Goal: Task Accomplishment & Management: Manage account settings

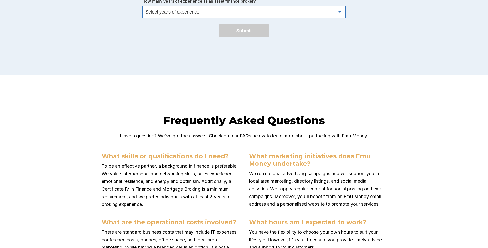
scroll to position [1767, 0]
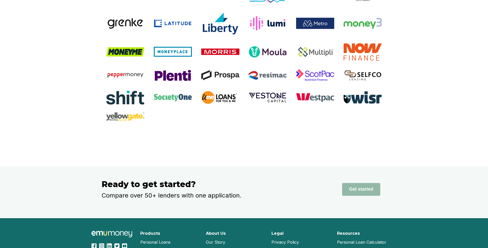
scroll to position [975, 0]
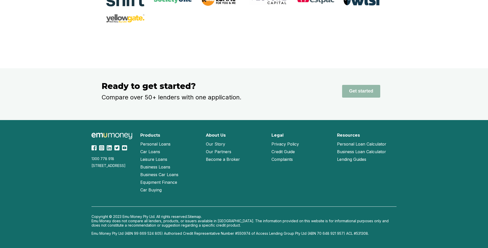
click at [321, 88] on div "Get started" at bounding box center [341, 91] width 92 height 20
click at [357, 89] on button "Get started" at bounding box center [361, 91] width 38 height 13
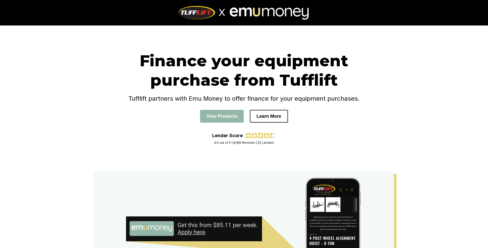
click at [129, 14] on div at bounding box center [244, 12] width 305 height 25
click at [107, 50] on div "Finance your equipment purchase from Tufflift Tufflift partners with Emu Money …" at bounding box center [244, 98] width 488 height 146
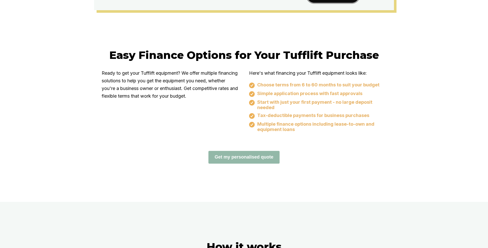
scroll to position [260, 0]
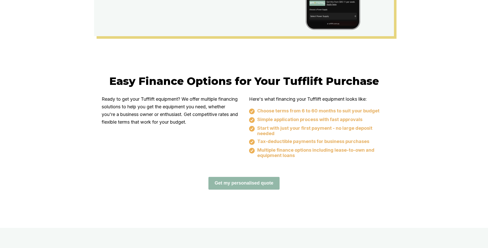
click at [316, 178] on div "Get my personalised quote" at bounding box center [244, 183] width 285 height 13
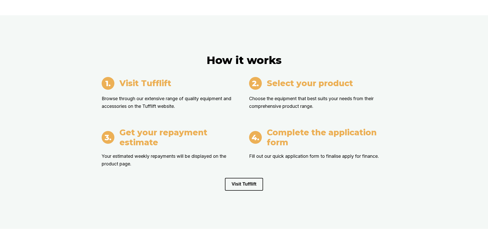
scroll to position [492, 0]
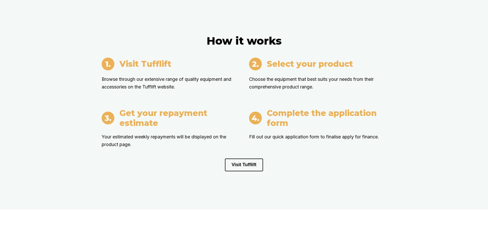
click at [251, 187] on div "How it works Visit Tufflift Browse through our extensive range of quality equip…" at bounding box center [244, 102] width 488 height 213
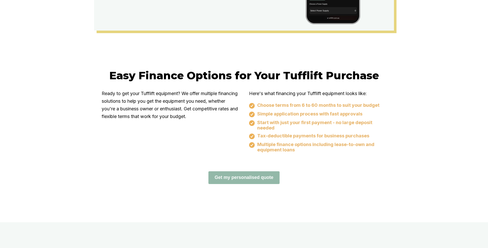
scroll to position [285, 0]
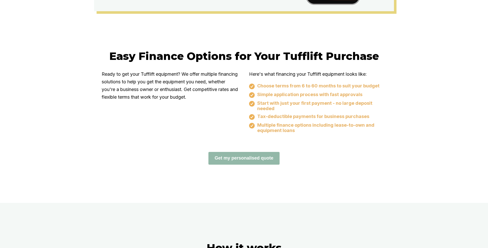
click at [284, 191] on div at bounding box center [244, 183] width 488 height 38
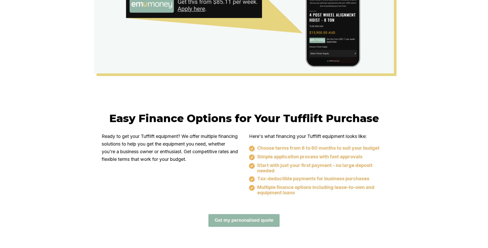
scroll to position [0, 0]
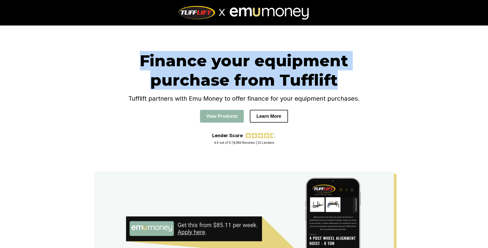
drag, startPoint x: 142, startPoint y: 61, endPoint x: 335, endPoint y: 76, distance: 192.9
click at [335, 76] on h1 "Finance your equipment purchase from Tufflift" at bounding box center [244, 70] width 285 height 39
copy h1 "Finance your equipment purchase from Tufflift"
click at [173, 97] on h4 "Tufflift partners with Emu Money to offer finance for your equipment purchases." at bounding box center [244, 98] width 285 height 7
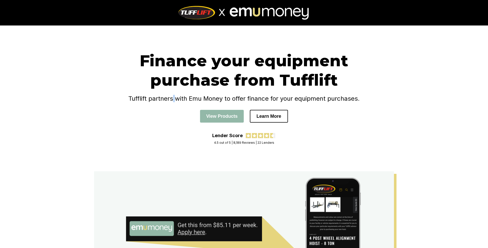
click at [173, 97] on h4 "Tufflift partners with Emu Money to offer finance for your equipment purchases." at bounding box center [244, 98] width 285 height 7
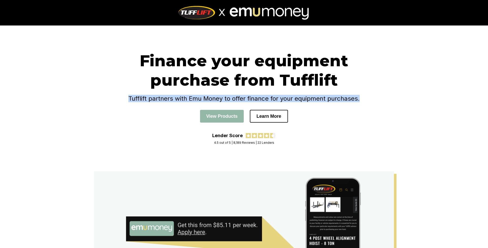
click at [173, 97] on h4 "Tufflift partners with Emu Money to offer finance for your equipment purchases." at bounding box center [244, 98] width 285 height 7
copy h4 "Tufflift partners with Emu Money to offer finance for your equipment purchases."
click at [280, 118] on button "Learn More" at bounding box center [269, 116] width 38 height 13
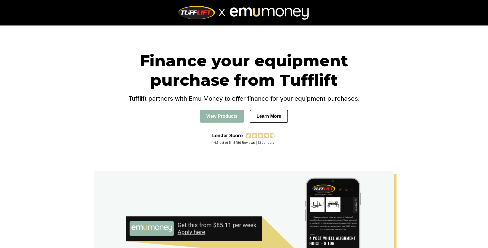
click at [292, 132] on div "Finance your equipment purchase from Tufflift Tufflift partners with Emu Money …" at bounding box center [244, 92] width 285 height 82
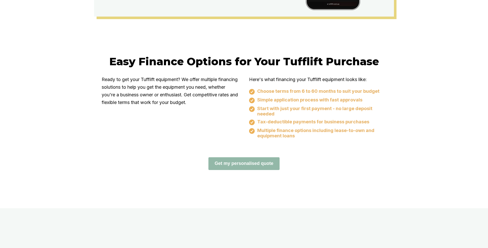
scroll to position [279, 0]
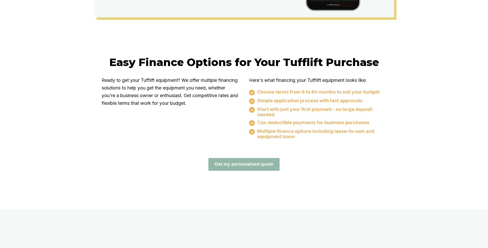
click at [201, 61] on h2 "Easy Finance Options for Your Tufflift Purchase" at bounding box center [244, 61] width 285 height 13
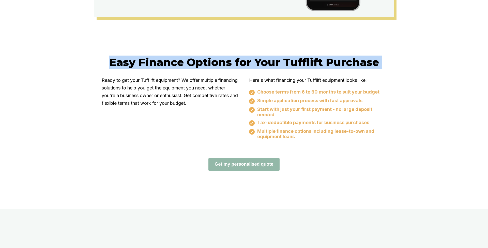
click at [201, 61] on h2 "Easy Finance Options for Your Tufflift Purchase" at bounding box center [244, 61] width 285 height 13
copy h2 "Easy Finance Options for Your Tufflift Purchase"
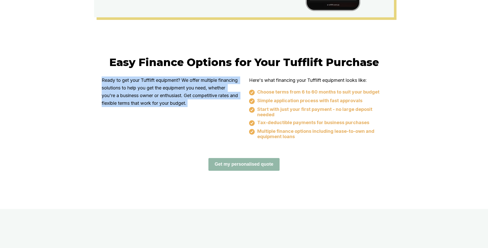
drag, startPoint x: 103, startPoint y: 80, endPoint x: 234, endPoint y: 99, distance: 132.4
click at [234, 99] on p "Ready to get your Tufflift equipment? We offer multiple financing solutions to …" at bounding box center [170, 91] width 137 height 31
copy p "Ready to get your Tufflift equipment? We offer multiple financing solutions to …"
click at [261, 80] on p "Here's what financing your Tufflift equipment looks like:" at bounding box center [317, 80] width 137 height 8
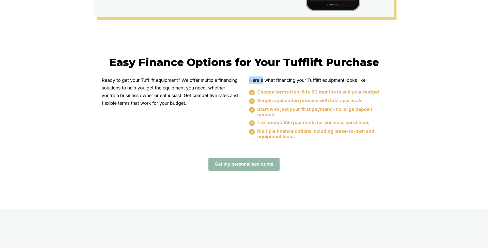
click at [261, 80] on p "Here's what financing your Tufflift equipment looks like:" at bounding box center [317, 80] width 137 height 8
copy p "Here's what financing your Tufflift equipment looks like:"
click at [269, 78] on p "Here's what financing your Tufflift equipment looks like:" at bounding box center [317, 80] width 137 height 8
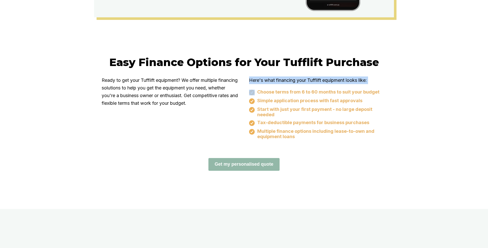
click at [269, 78] on p "Here's what financing your Tufflift equipment looks like:" at bounding box center [317, 80] width 137 height 8
copy p "Here's what financing your Tufflift equipment looks like:"
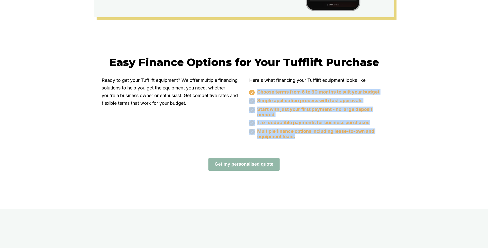
drag, startPoint x: 258, startPoint y: 92, endPoint x: 300, endPoint y: 135, distance: 60.1
click at [300, 135] on div "Choose terms from 6 to 60 months to suit your budget Simple application process…" at bounding box center [317, 114] width 137 height 50
copy div "Choose terms from 6 to 60 months to suit your budget Simple application process…"
click at [264, 166] on button "Get my personalised quote" at bounding box center [244, 164] width 71 height 13
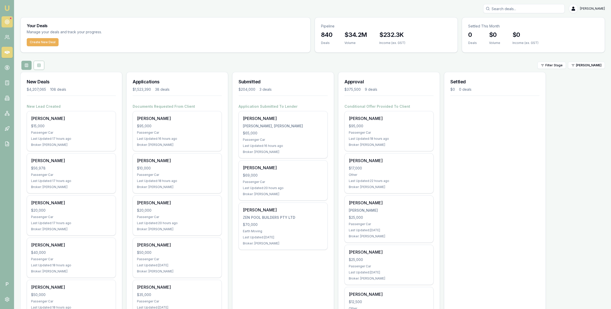
click at [5, 19] on icon at bounding box center [7, 21] width 5 height 5
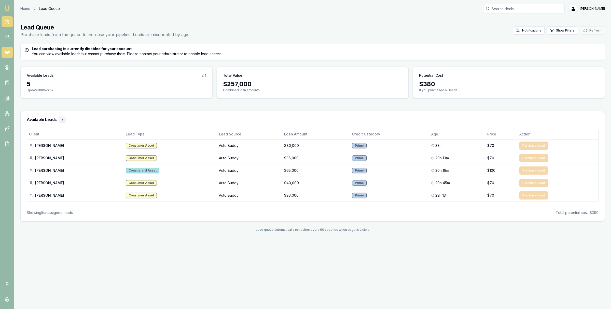
click at [9, 51] on icon at bounding box center [7, 52] width 5 height 5
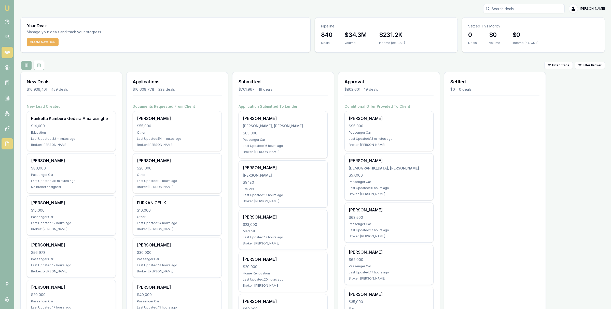
click at [6, 143] on icon at bounding box center [7, 143] width 5 height 5
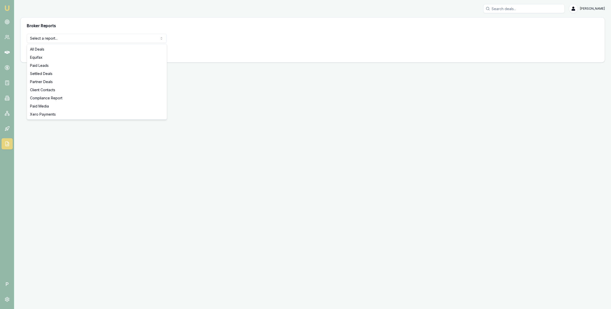
click at [70, 42] on html "Emu Broker P Matt Leeburn Toggle Menu Broker Reports Select a report... All Dea…" at bounding box center [305, 154] width 611 height 309
select select "settled-deals"
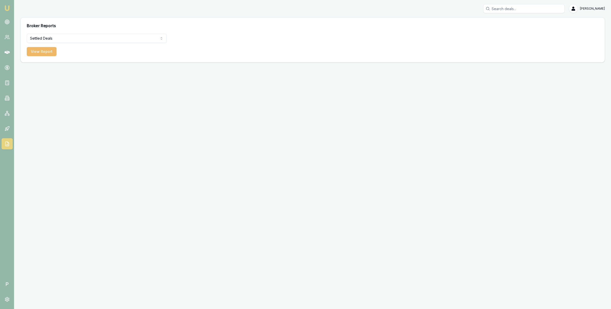
click at [46, 53] on button "View Report" at bounding box center [42, 51] width 30 height 9
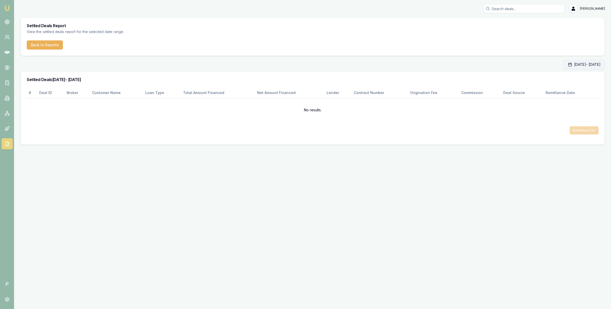
click at [563, 67] on button "Oct 01, 2025 - Oct 31, 2025" at bounding box center [583, 64] width 41 height 9
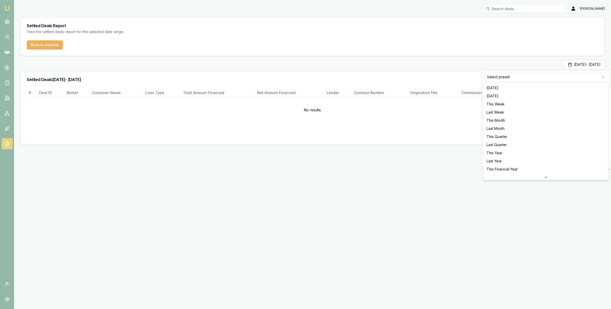
click at [515, 77] on html "Emu Broker P Matt Leeburn Toggle Menu Settled Deals Report View the settled dea…" at bounding box center [305, 154] width 611 height 309
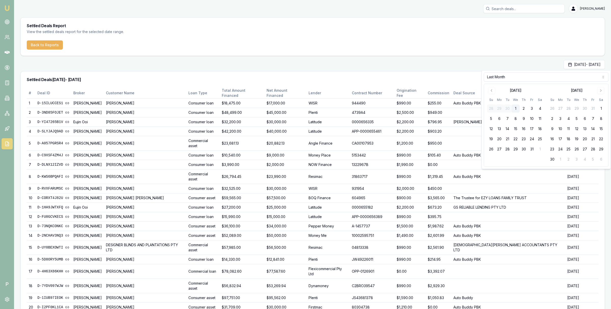
click at [507, 61] on div "Sep 01, 2025 - Sep 30, 2025" at bounding box center [312, 64] width 584 height 9
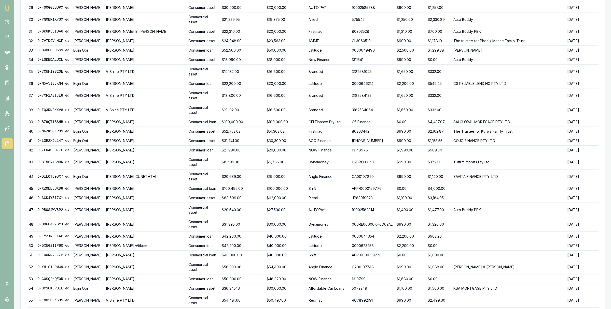
scroll to position [478, 0]
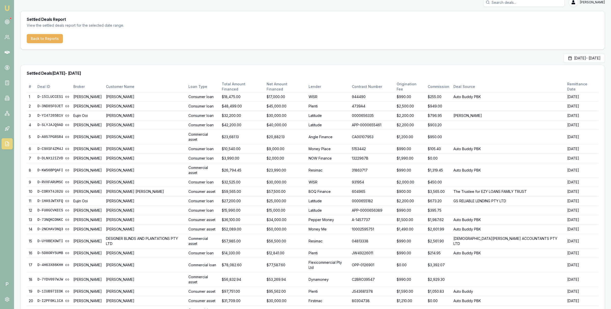
scroll to position [0, 0]
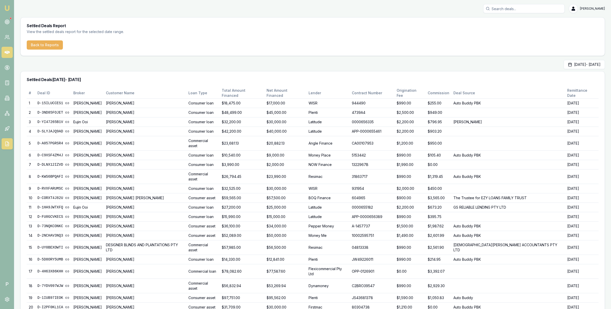
click at [5, 49] on link at bounding box center [7, 52] width 11 height 11
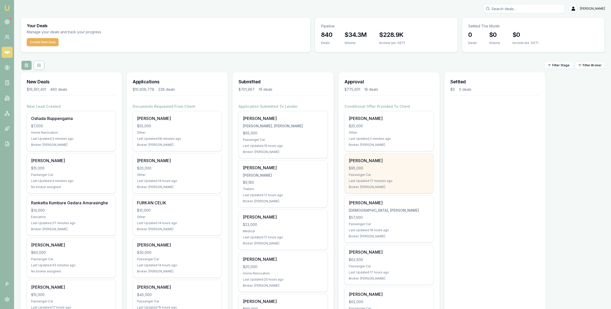
click at [383, 165] on div "ROBERT REYNOLDS $95,000 Passenger Car Last Updated: 17 minutes ago Broker: Erin…" at bounding box center [388, 174] width 89 height 40
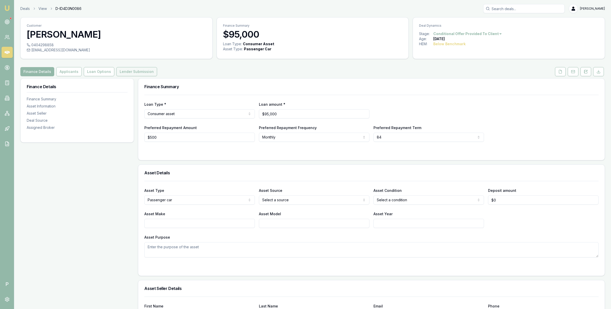
click at [137, 69] on button "Lender Submission" at bounding box center [136, 71] width 41 height 9
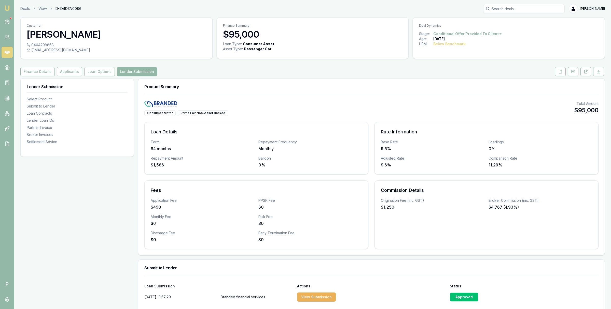
click at [429, 112] on div "Consumer Motor Prime Fair Non-Asset Backed Total Amount $95,000" at bounding box center [371, 108] width 454 height 15
click at [8, 53] on icon at bounding box center [7, 52] width 5 height 5
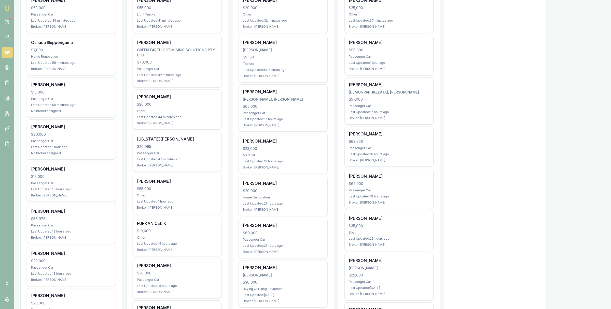
scroll to position [50, 0]
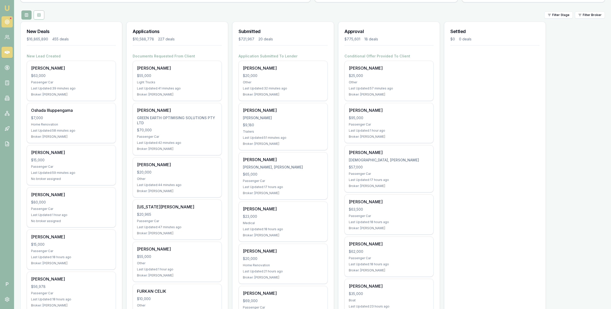
click at [4, 20] on link at bounding box center [7, 21] width 11 height 11
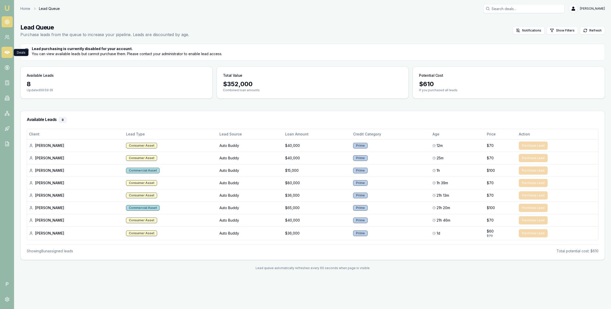
click at [7, 54] on icon at bounding box center [7, 52] width 5 height 5
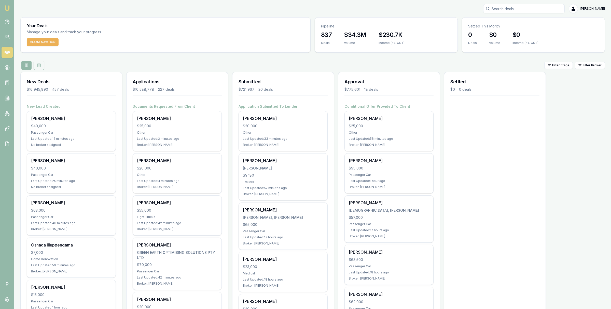
click at [38, 64] on icon at bounding box center [39, 65] width 4 height 4
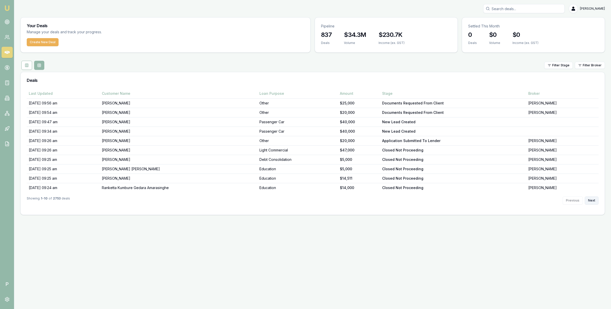
click at [592, 202] on button "Next" at bounding box center [591, 201] width 14 height 8
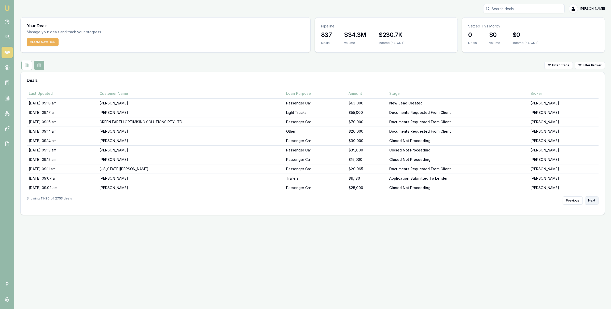
click at [592, 202] on button "Next" at bounding box center [591, 201] width 14 height 8
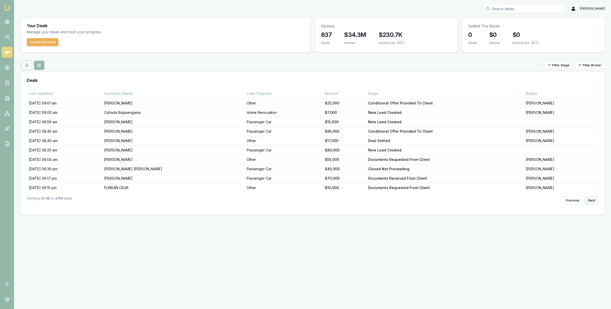
click at [592, 202] on button "Next" at bounding box center [591, 201] width 14 height 8
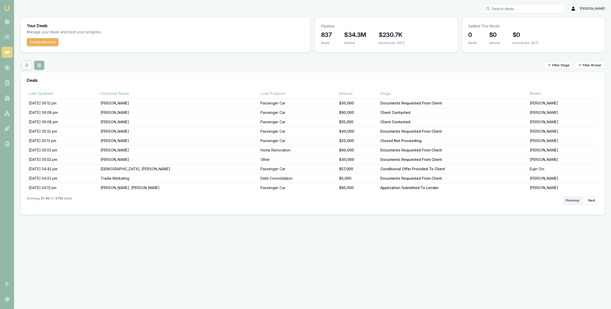
click at [578, 203] on button "Previous" at bounding box center [572, 201] width 20 height 8
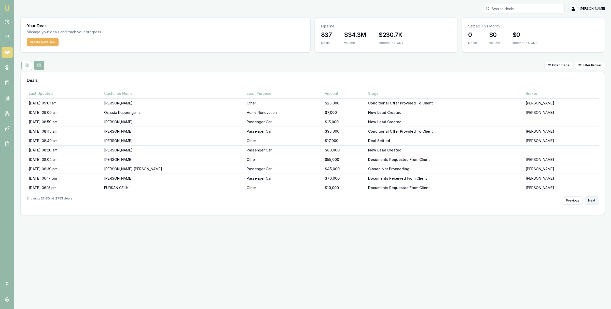
click at [592, 201] on button "Next" at bounding box center [591, 201] width 14 height 8
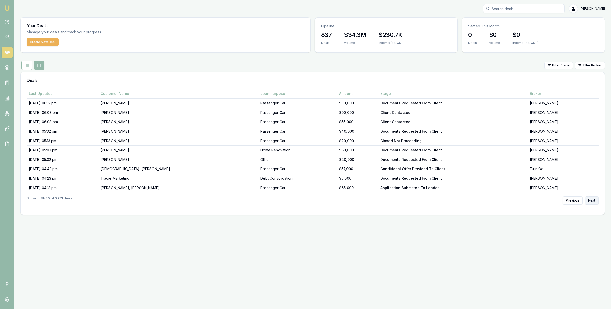
click at [592, 201] on button "Next" at bounding box center [591, 201] width 14 height 8
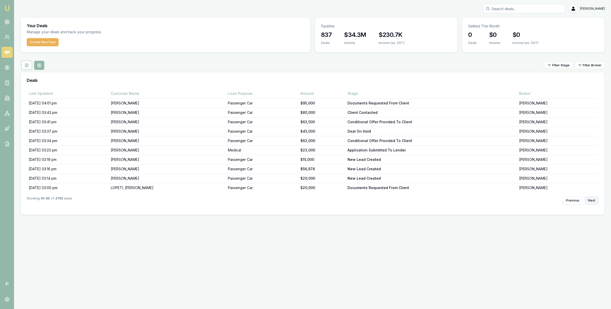
click at [592, 201] on button "Next" at bounding box center [591, 201] width 14 height 8
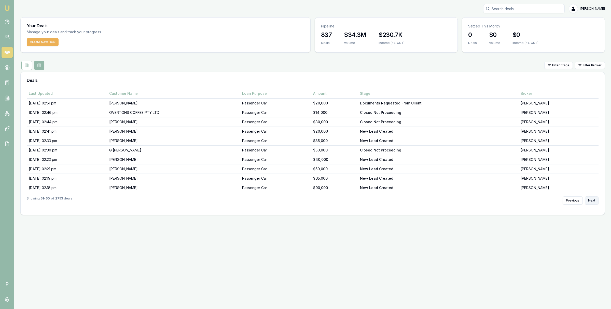
click at [592, 201] on button "Next" at bounding box center [591, 201] width 14 height 8
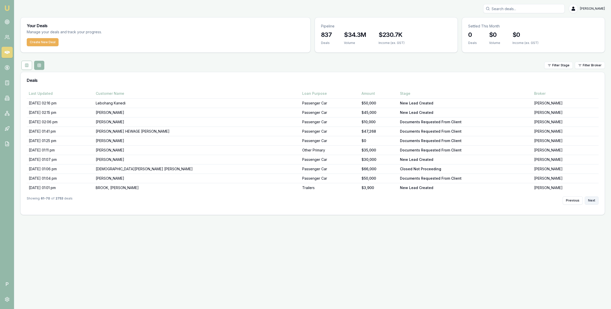
click at [592, 201] on button "Next" at bounding box center [591, 201] width 14 height 8
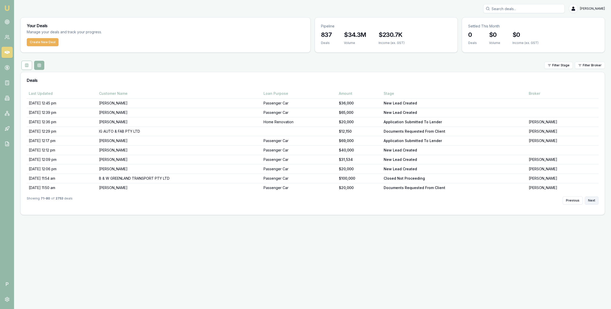
click at [588, 201] on button "Next" at bounding box center [591, 201] width 14 height 8
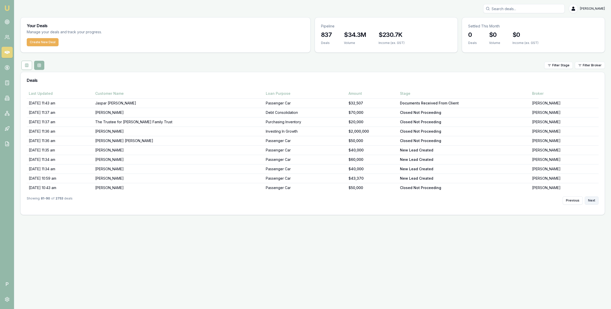
click at [589, 201] on button "Next" at bounding box center [591, 201] width 14 height 8
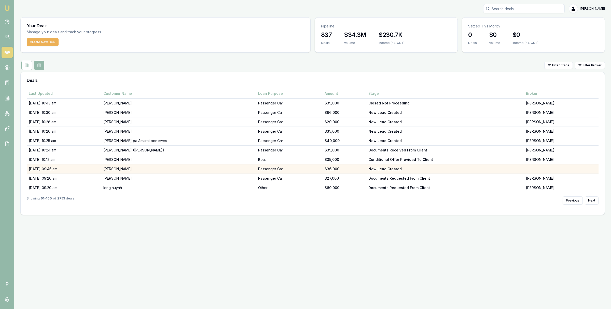
click at [161, 169] on td "Jenny Duvall" at bounding box center [178, 169] width 154 height 9
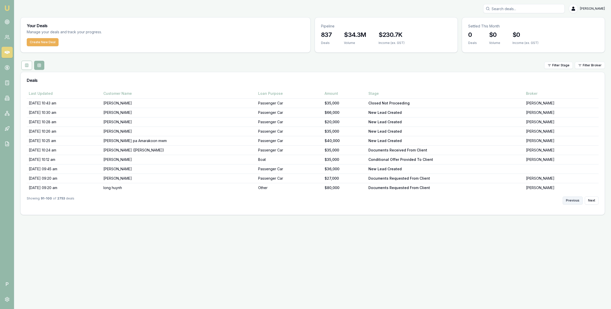
click at [573, 199] on button "Previous" at bounding box center [572, 201] width 20 height 8
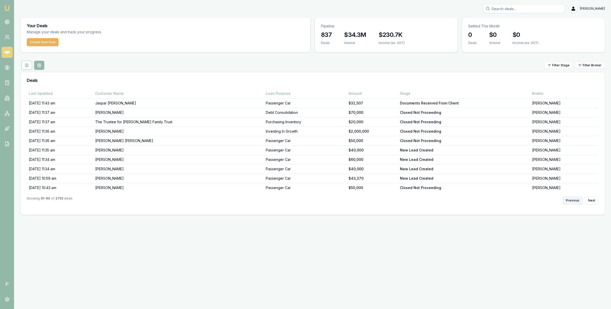
click at [573, 200] on button "Previous" at bounding box center [572, 201] width 20 height 8
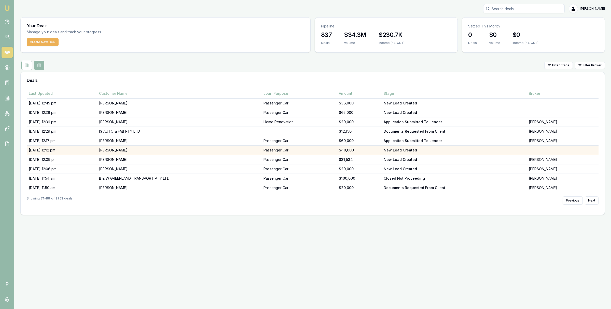
click at [145, 150] on td "Suroj Kongkanand" at bounding box center [179, 150] width 164 height 9
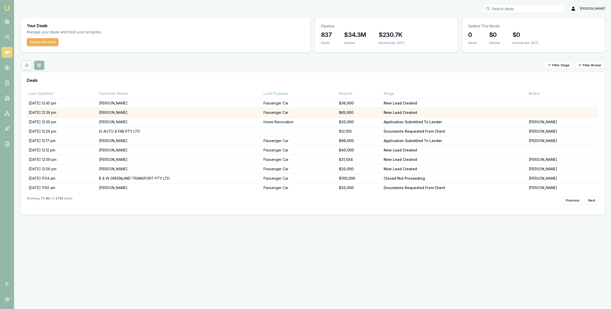
click at [155, 111] on td "[PERSON_NAME]" at bounding box center [179, 112] width 164 height 9
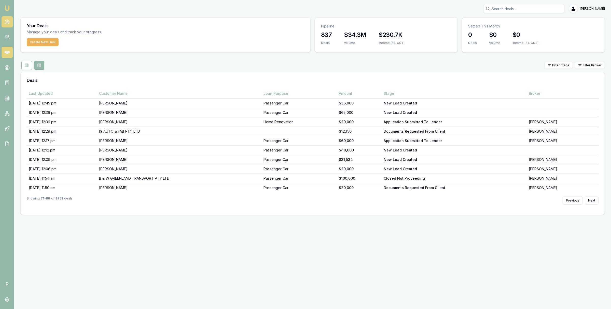
click at [6, 21] on icon at bounding box center [7, 21] width 5 height 5
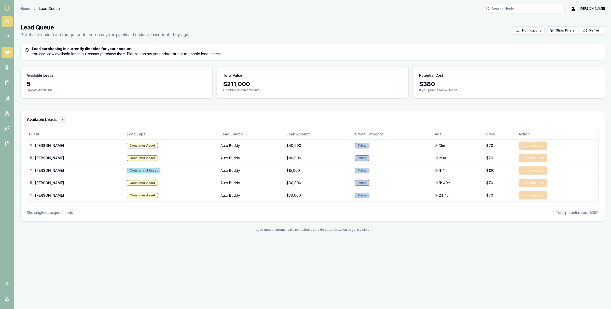
click at [6, 49] on link at bounding box center [7, 52] width 11 height 11
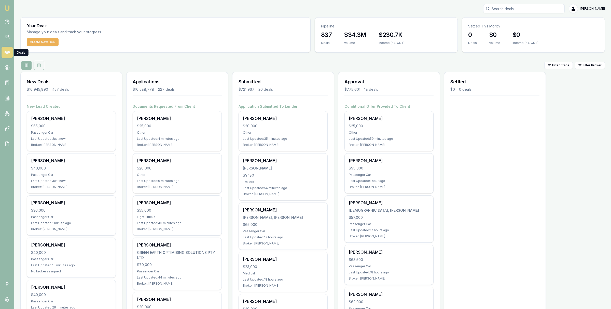
click at [39, 64] on icon at bounding box center [39, 65] width 4 height 4
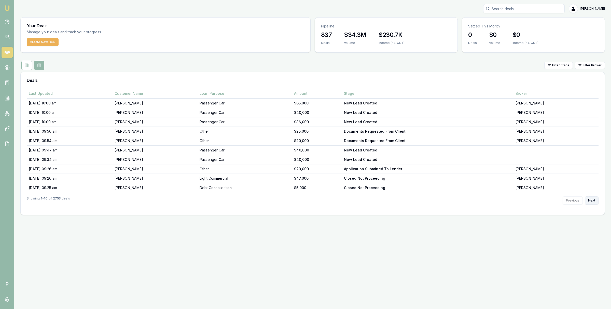
click at [587, 202] on button "Next" at bounding box center [591, 201] width 14 height 8
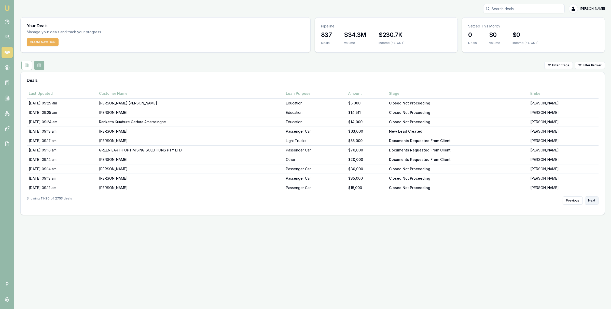
click at [589, 201] on button "Next" at bounding box center [591, 201] width 14 height 8
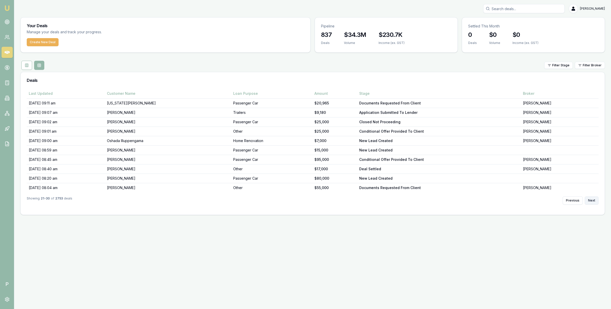
click at [589, 202] on button "Next" at bounding box center [591, 201] width 14 height 8
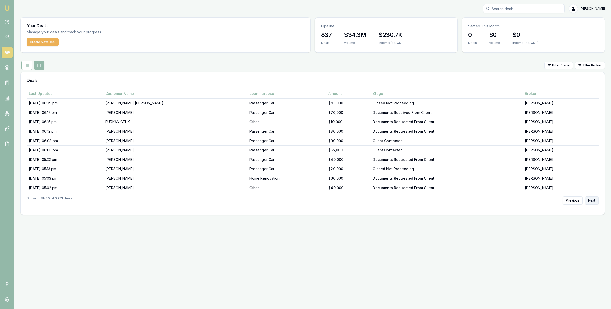
click at [589, 202] on button "Next" at bounding box center [591, 201] width 14 height 8
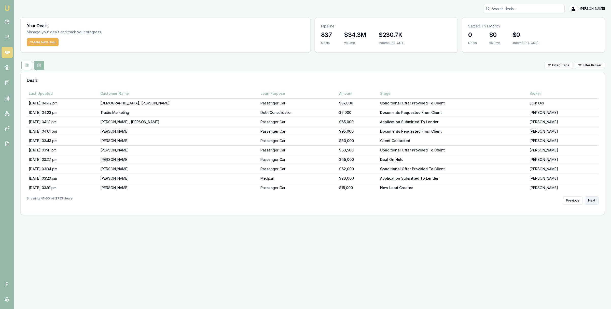
click at [589, 202] on button "Next" at bounding box center [591, 201] width 14 height 8
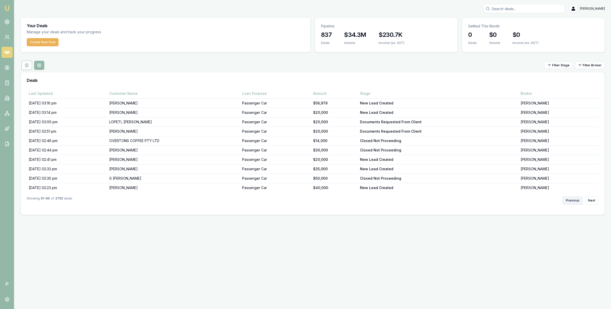
click at [574, 202] on button "Previous" at bounding box center [572, 201] width 20 height 8
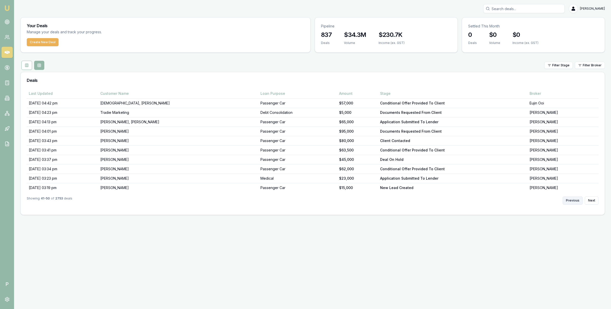
click at [574, 202] on button "Previous" at bounding box center [572, 201] width 20 height 8
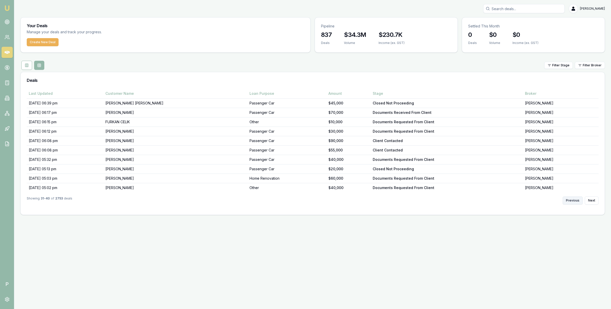
click at [574, 202] on button "Previous" at bounding box center [572, 201] width 20 height 8
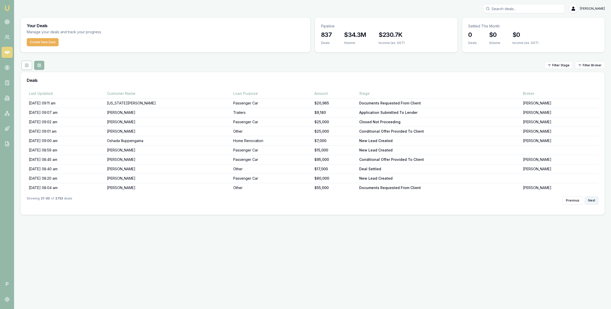
click at [592, 201] on button "Next" at bounding box center [591, 201] width 14 height 8
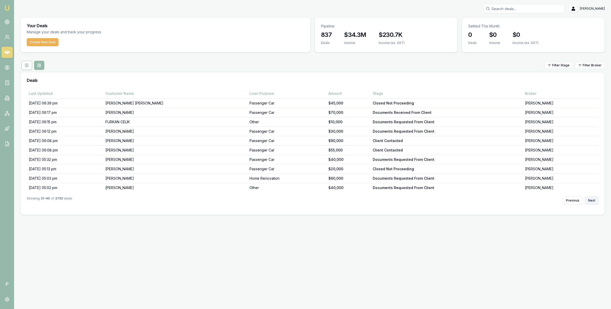
click at [592, 201] on button "Next" at bounding box center [591, 201] width 14 height 8
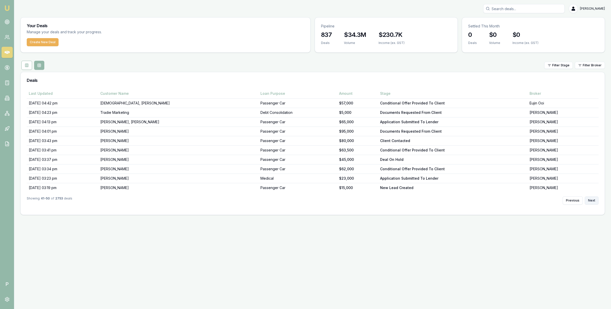
click at [592, 201] on button "Next" at bounding box center [591, 201] width 14 height 8
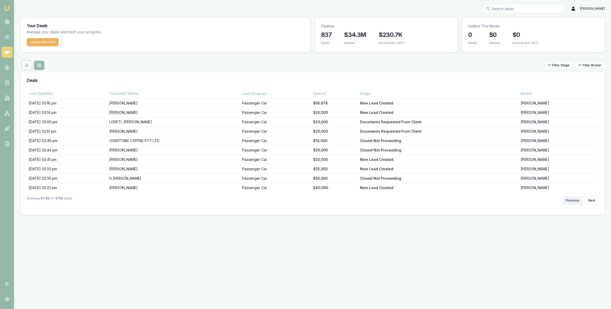
click at [577, 201] on button "Previous" at bounding box center [572, 201] width 20 height 8
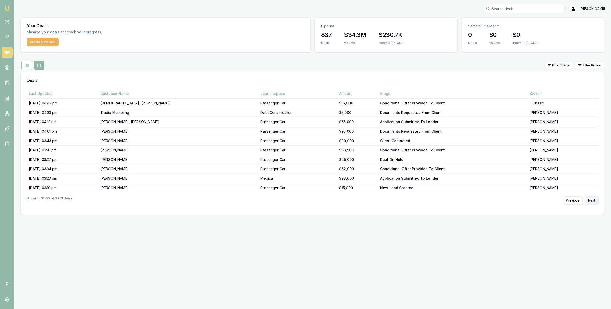
click at [590, 201] on button "Next" at bounding box center [591, 201] width 14 height 8
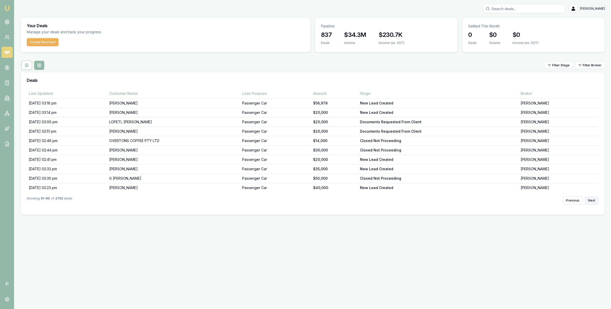
click at [590, 201] on button "Next" at bounding box center [591, 201] width 14 height 8
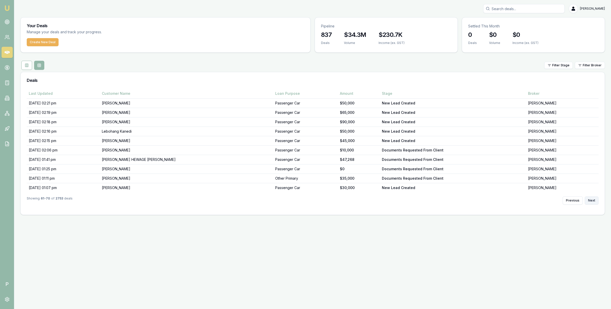
click at [590, 201] on button "Next" at bounding box center [591, 201] width 14 height 8
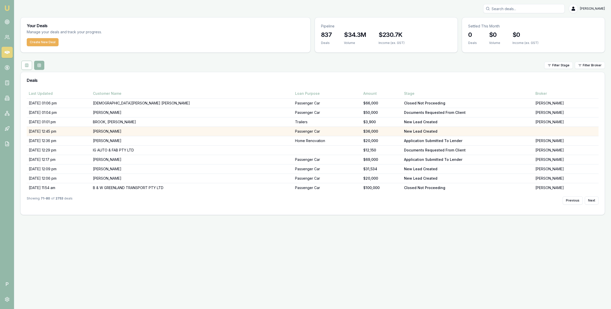
click at [157, 132] on td "[PERSON_NAME]" at bounding box center [192, 131] width 202 height 9
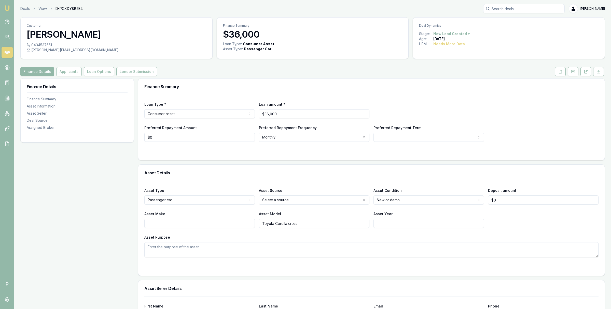
scroll to position [256, 0]
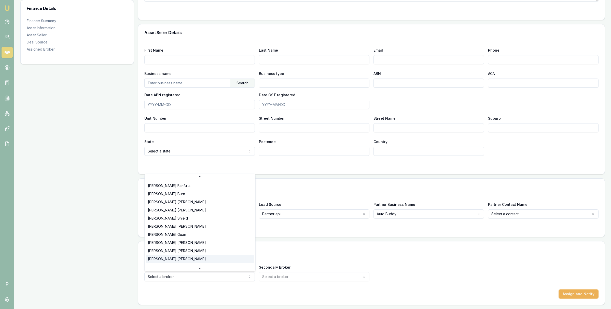
scroll to position [94, 0]
select select "U-NHCDP6WVWP"
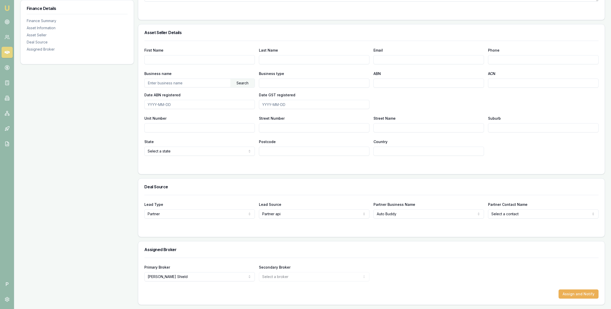
click at [400, 270] on div "Primary Broker Erin Shield Tas Tzimos Stevette Gelavis Rachael Connors Krish Ba…" at bounding box center [371, 272] width 454 height 17
click at [574, 294] on button "Assign and Notify" at bounding box center [578, 294] width 40 height 9
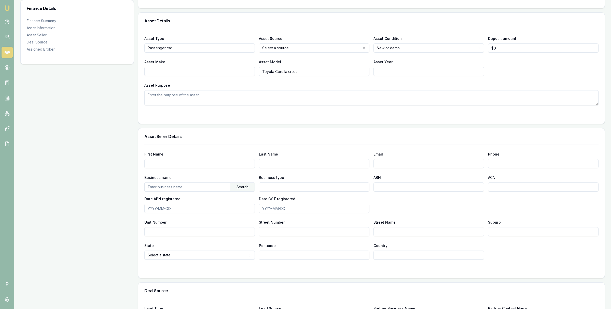
scroll to position [0, 0]
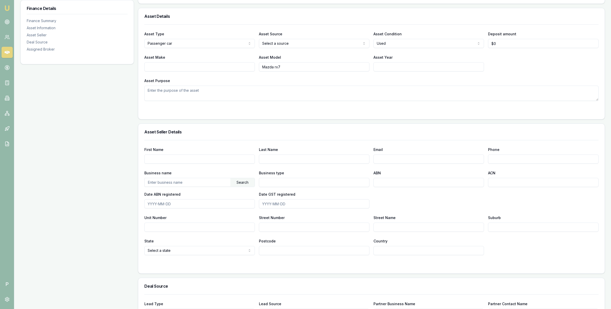
scroll to position [256, 0]
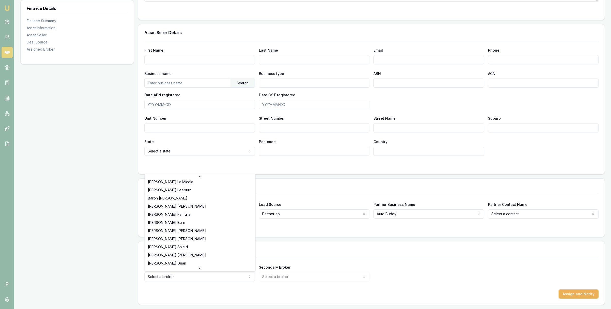
scroll to position [106, 0]
select select "U-NHCDP6WVWP"
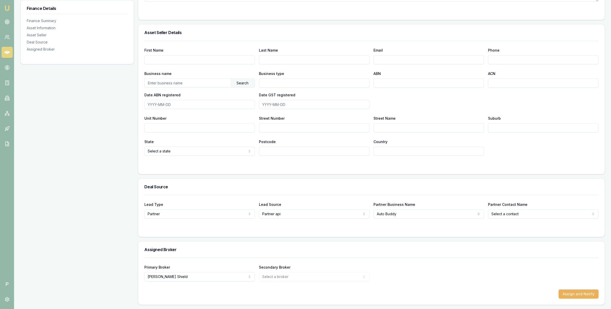
click at [414, 269] on div "Primary Broker [PERSON_NAME] Tas [PERSON_NAME] [PERSON_NAME] [PERSON_NAME] [PER…" at bounding box center [371, 272] width 454 height 17
click at [571, 295] on button "Assign and Notify" at bounding box center [578, 294] width 40 height 9
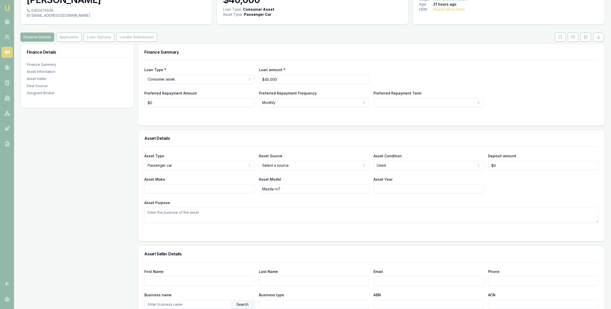
scroll to position [0, 0]
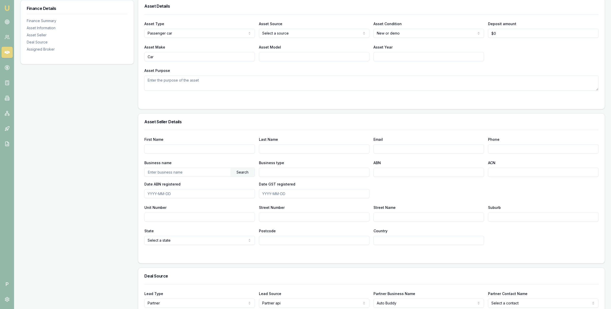
scroll to position [256, 0]
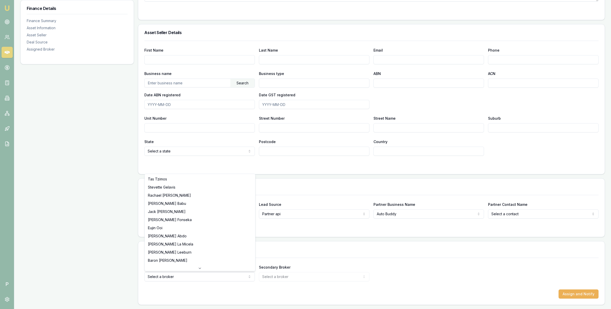
select select "U-NHCDP6WVWP"
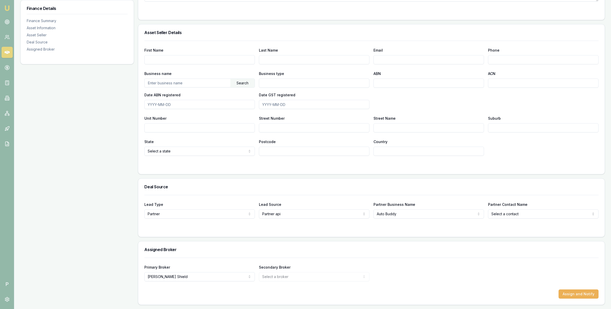
click at [383, 271] on div "Primary Broker Erin Shield Tas Tzimos Stevette Gelavis Rachael Connors Krish Ba…" at bounding box center [371, 272] width 454 height 17
click at [577, 294] on button "Assign and Notify" at bounding box center [578, 294] width 40 height 9
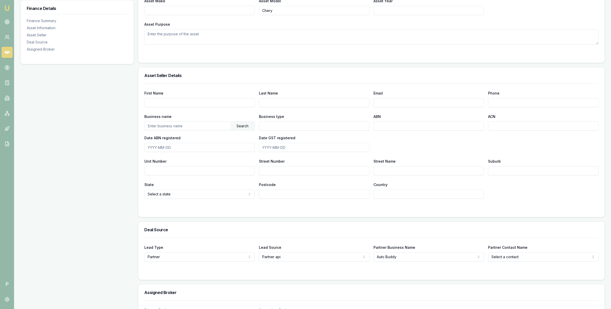
scroll to position [256, 0]
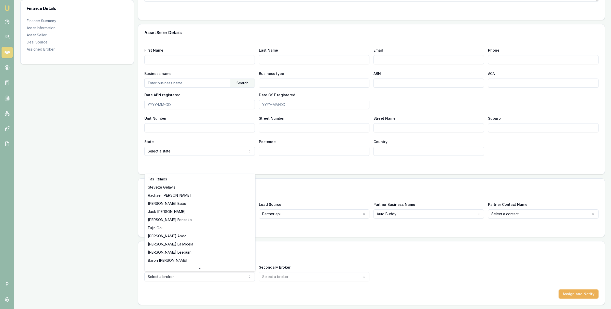
select select "U-NHCDP6WVWP"
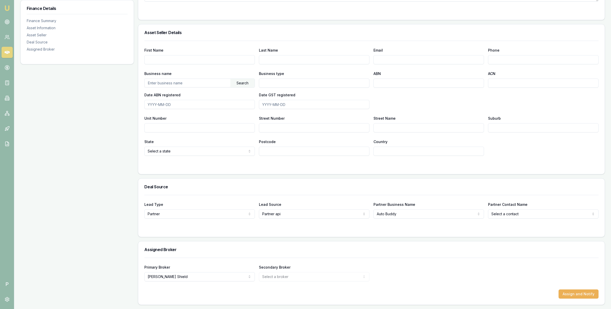
click at [419, 272] on div "Primary Broker Erin Shield Tas Tzimos Stevette Gelavis Rachael Connors Krish Ba…" at bounding box center [371, 272] width 454 height 17
click at [570, 293] on button "Assign and Notify" at bounding box center [578, 294] width 40 height 9
click at [7, 20] on circle at bounding box center [7, 22] width 4 height 4
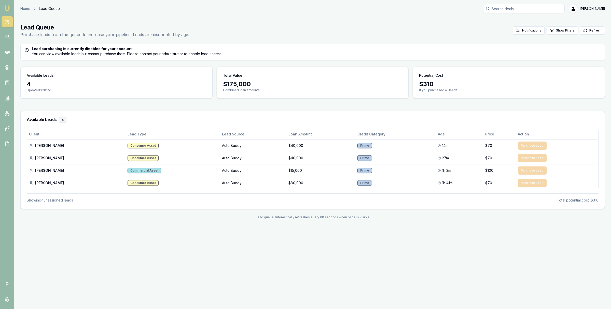
click at [184, 230] on div "Emu Broker P Home Lead Queue Matt Leeburn Toggle Menu Lead Queue Purchase leads…" at bounding box center [305, 154] width 611 height 309
click at [197, 103] on main "Lead Queue Purchase leads from the queue to increase your pipeline. Leads are d…" at bounding box center [312, 121] width 596 height 208
click at [7, 51] on icon at bounding box center [7, 52] width 5 height 3
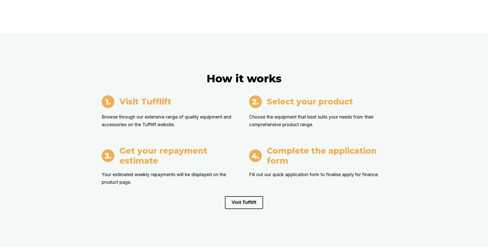
scroll to position [484, 0]
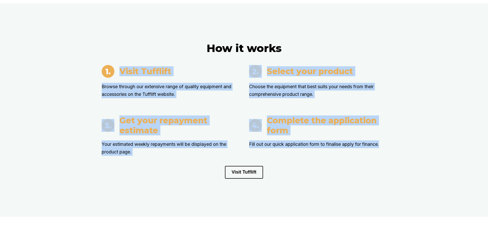
drag, startPoint x: 120, startPoint y: 72, endPoint x: 386, endPoint y: 144, distance: 276.5
click at [386, 144] on div "Visit Tufflift Browse through our extensive range of quality equipment and acce…" at bounding box center [244, 110] width 285 height 91
copy div "Visit Tufflift Browse through our extensive range of quality equipment and acce…"
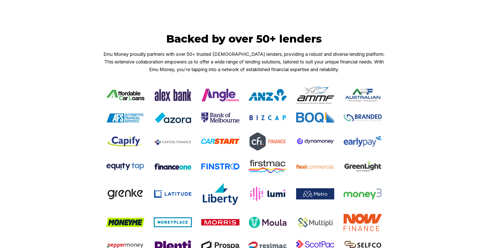
scroll to position [708, 0]
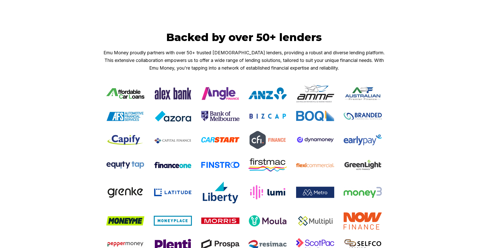
click at [205, 37] on h2 "Backed by over 50+ lenders" at bounding box center [244, 37] width 285 height 13
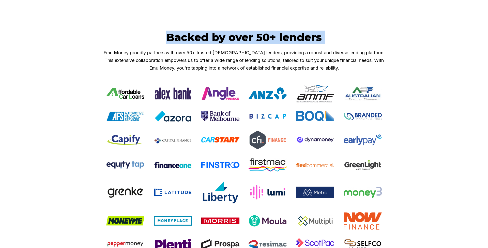
click at [205, 37] on h2 "Backed by over 50+ lenders" at bounding box center [244, 37] width 285 height 13
copy h2 "Backed by over 50+ lenders"
click at [137, 53] on p "Emu Money proudly partners with over 50+ trusted Australian lenders, providing …" at bounding box center [244, 60] width 285 height 23
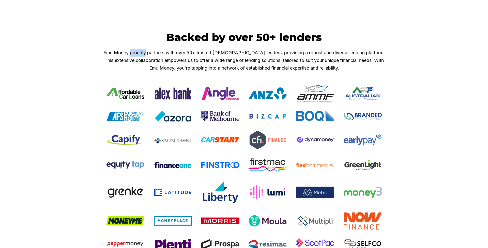
click at [137, 53] on p "Emu Money proudly partners with over 50+ trusted Australian lenders, providing …" at bounding box center [244, 60] width 285 height 23
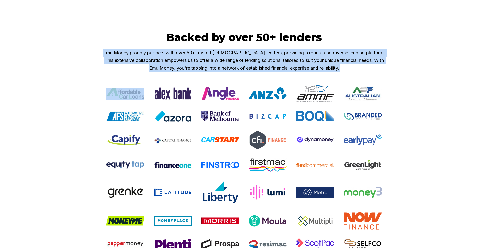
click at [137, 53] on p "Emu Money proudly partners with over 50+ trusted Australian lenders, providing …" at bounding box center [244, 60] width 285 height 23
copy p "Emu Money proudly partners with over 50+ trusted Australian lenders, providing …"
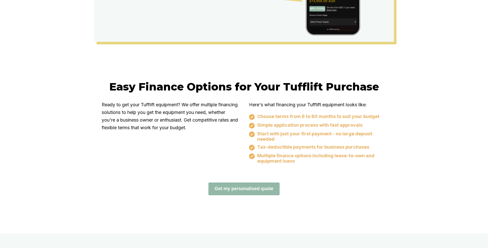
scroll to position [270, 0]
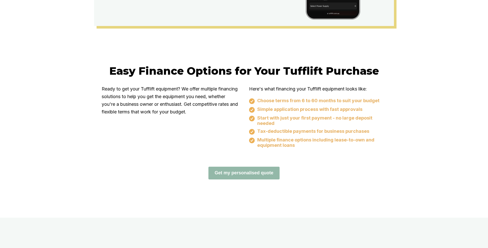
click at [106, 68] on h2 "Easy Finance Options for Your Tufflift Purchase" at bounding box center [244, 70] width 285 height 13
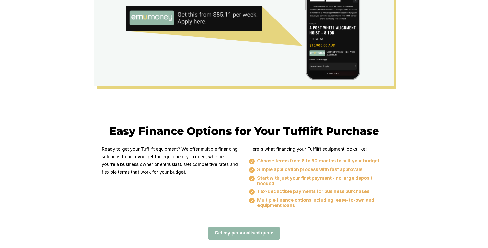
scroll to position [185, 0]
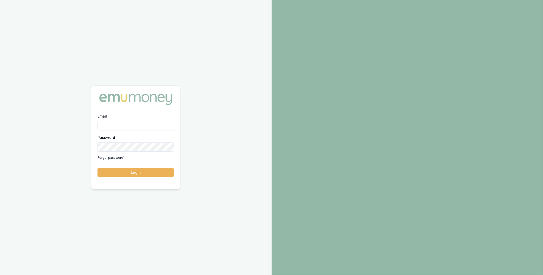
click at [126, 118] on div "Email" at bounding box center [135, 121] width 76 height 17
click at [124, 129] on input "Email" at bounding box center [135, 125] width 76 height 9
type input "m@[DOMAIN_NAME]"
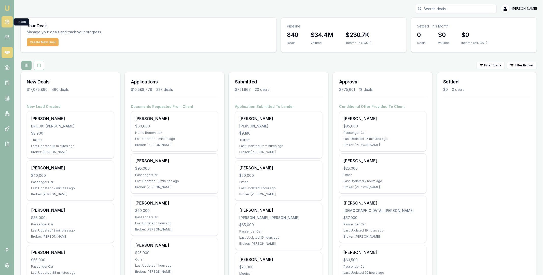
click at [7, 21] on icon at bounding box center [7, 21] width 5 height 5
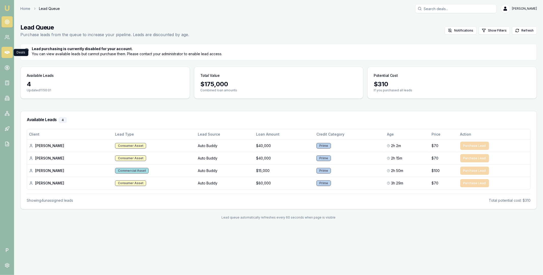
click at [8, 52] on icon at bounding box center [7, 52] width 5 height 5
